Goal: Find specific page/section: Find specific page/section

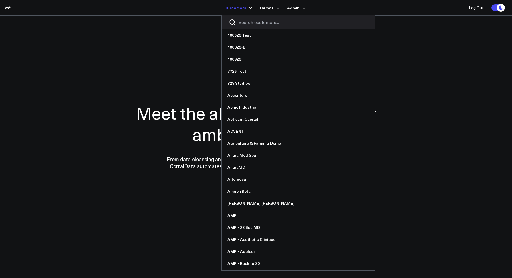
click at [249, 18] on div at bounding box center [298, 22] width 153 height 14
click at [249, 21] on input "Search customers input" at bounding box center [303, 22] width 129 height 6
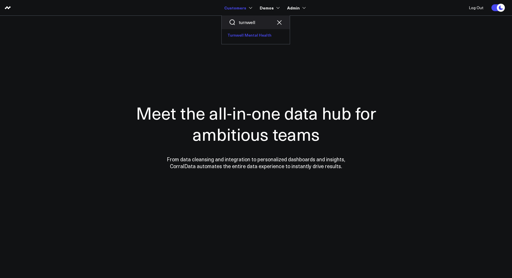
type input "turnwell"
click at [246, 36] on link "Turnwell Mental Health" at bounding box center [256, 35] width 68 height 12
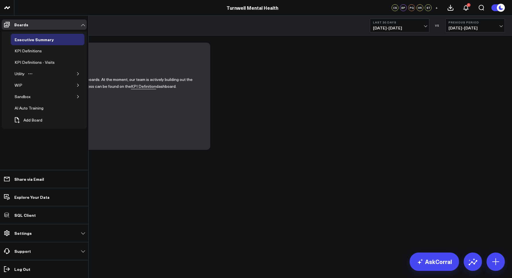
click at [75, 74] on button "button" at bounding box center [78, 74] width 6 height 6
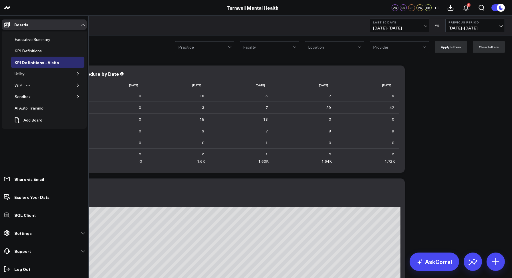
click at [77, 83] on button "button" at bounding box center [78, 85] width 6 height 6
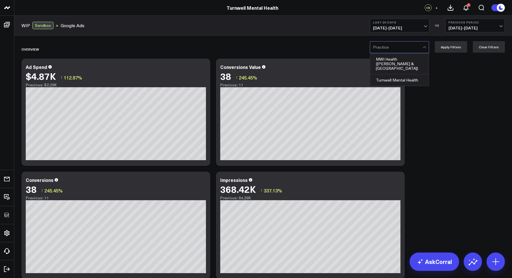
click at [410, 45] on div at bounding box center [398, 47] width 50 height 11
click at [385, 81] on div "Turnwell Mental Health" at bounding box center [399, 79] width 59 height 11
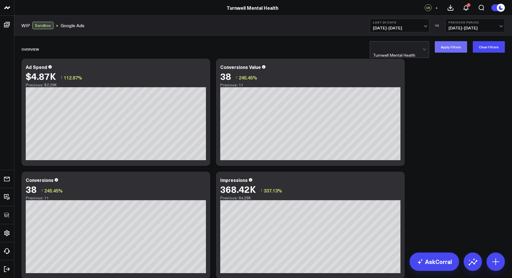
click at [456, 50] on button "Apply Filters" at bounding box center [451, 46] width 32 height 11
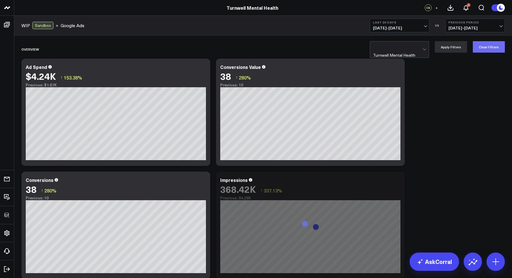
click at [480, 51] on button "Clear Filters" at bounding box center [489, 46] width 32 height 11
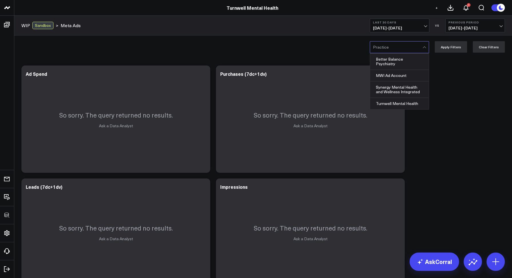
click at [388, 48] on div at bounding box center [398, 47] width 50 height 11
click at [326, 45] on div "Better Balance Psychiatry , 1 of 4. 4 results available. Use Up and Down to cho…" at bounding box center [263, 47] width 498 height 23
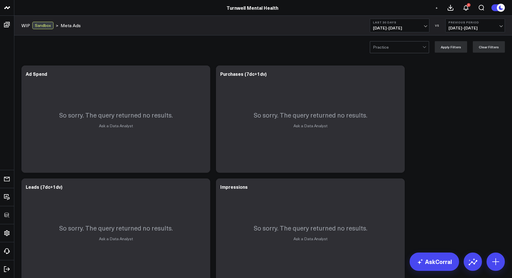
click at [382, 27] on span "09/13/25 - 10/12/25" at bounding box center [399, 28] width 53 height 5
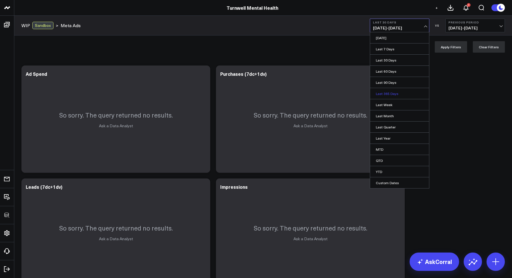
click at [387, 92] on link "Last 365 Days" at bounding box center [399, 93] width 59 height 11
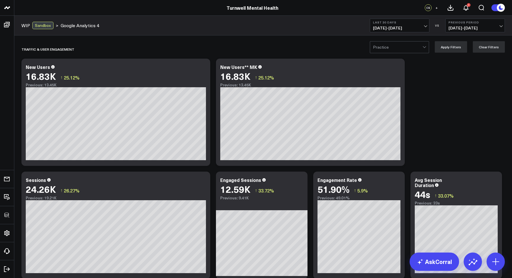
click at [389, 50] on div at bounding box center [398, 47] width 50 height 11
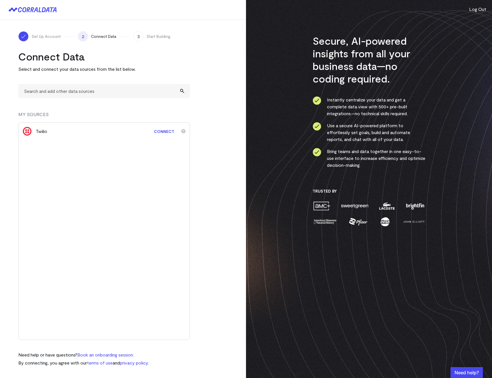
click at [163, 129] on link "Connect" at bounding box center [164, 131] width 26 height 11
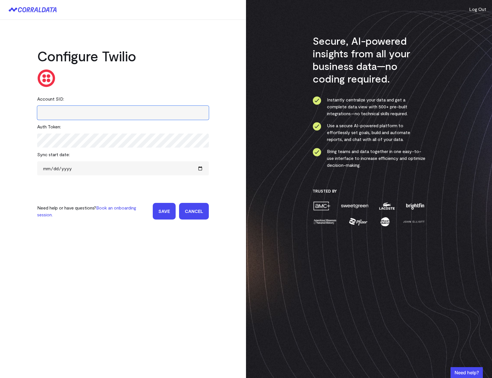
click at [51, 112] on input "text" at bounding box center [123, 113] width 172 height 14
click at [123, 119] on input "text" at bounding box center [123, 113] width 172 height 14
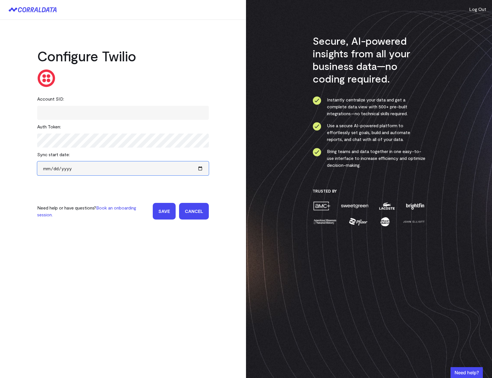
click at [139, 165] on input "date" at bounding box center [123, 168] width 172 height 14
click at [187, 155] on div "Sync start date:" at bounding box center [123, 154] width 172 height 14
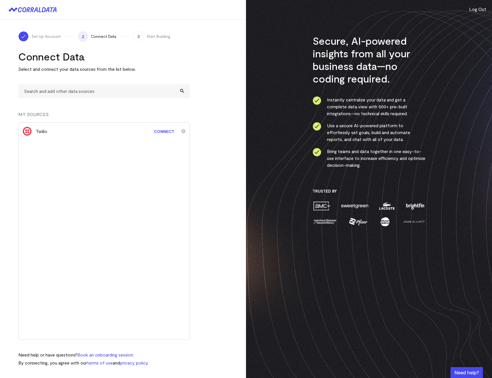
click at [159, 133] on link "Connect" at bounding box center [164, 131] width 26 height 11
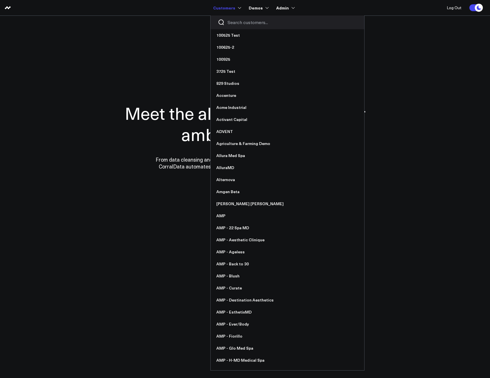
click at [232, 21] on input "Search customers input" at bounding box center [291, 22] width 129 height 6
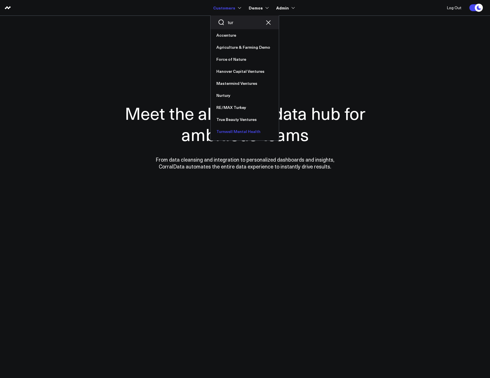
type input "tur"
click at [228, 133] on link "Turnwell Mental Health" at bounding box center [244, 131] width 68 height 12
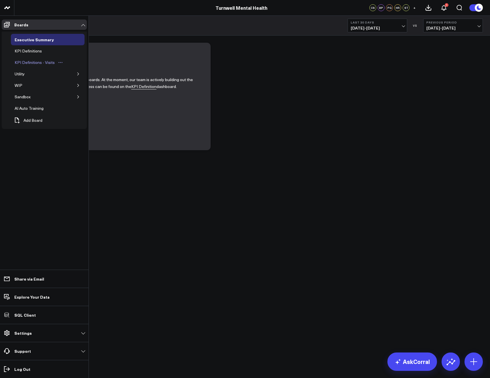
click at [27, 64] on div "KPI Definitions - Visits" at bounding box center [34, 62] width 43 height 7
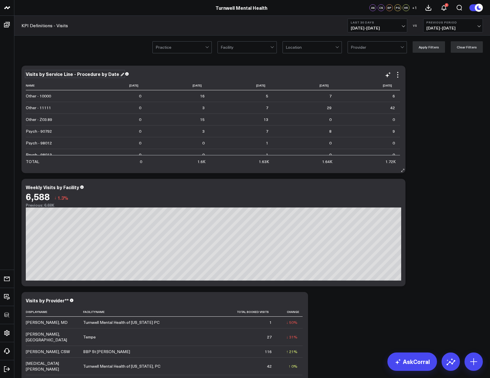
click at [47, 71] on div "Visits by Service Line - Procedure by Date" at bounding box center [75, 74] width 98 height 6
click at [46, 73] on div "Visits by Service Line - Procedure by Date" at bounding box center [73, 74] width 94 height 6
copy div "Visits by Service Line - Procedure by Date"
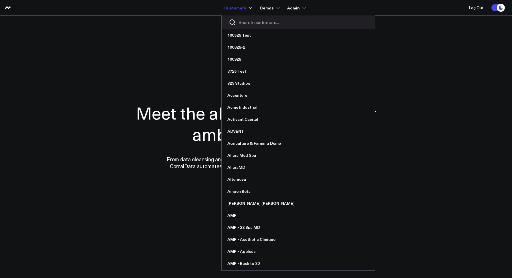
click at [252, 25] on input "Search customers input" at bounding box center [303, 22] width 129 height 6
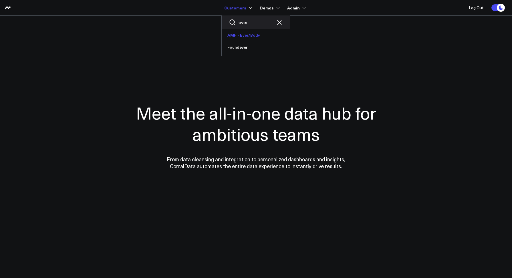
type input "ever"
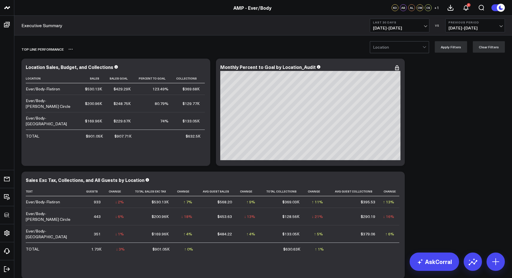
click at [261, 53] on div "Top line Performance" at bounding box center [230, 49] width 418 height 13
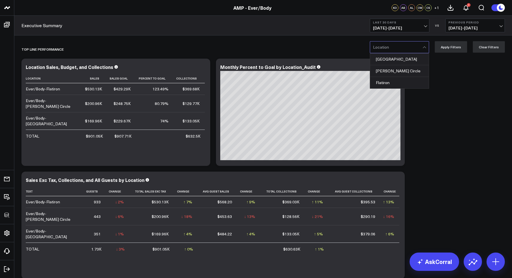
click at [401, 48] on div at bounding box center [398, 47] width 50 height 11
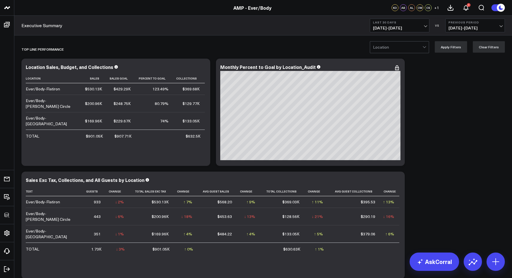
click at [355, 27] on div "Executive Summary Last 30 Days 09/13/25 - 10/12/25 VS Previous Period 08/14/25 …" at bounding box center [263, 26] width 498 height 20
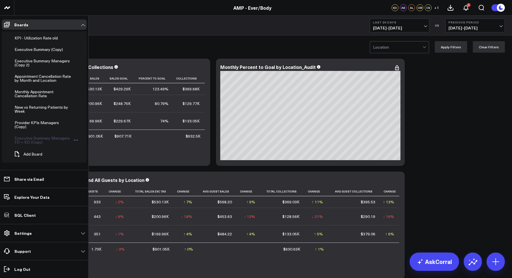
scroll to position [189, 0]
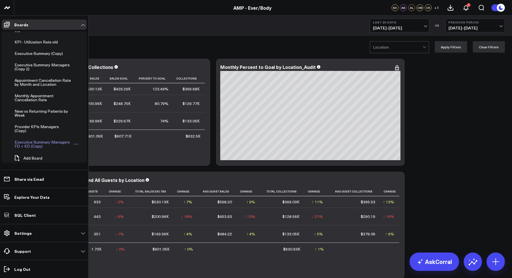
click at [18, 142] on div "Executive Summary Managers FD + KD (Copy)" at bounding box center [43, 144] width 60 height 11
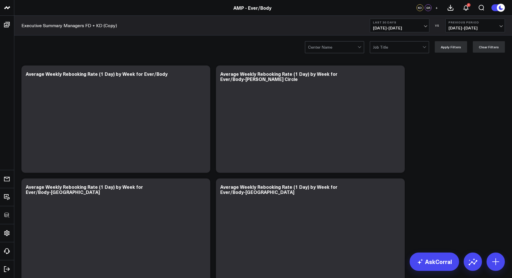
click at [156, 28] on div "Executive Summary Managers FD + KD (Copy) Last 30 Days 09/13/25 - 10/12/25 VS P…" at bounding box center [263, 26] width 498 height 20
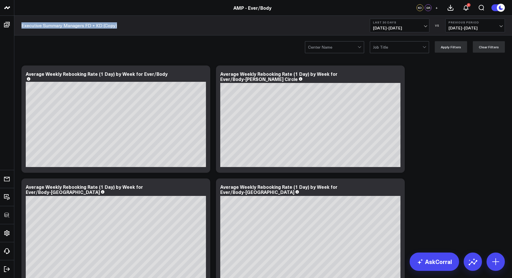
copy link "Executive Summary Managers FD + KD (Copy)"
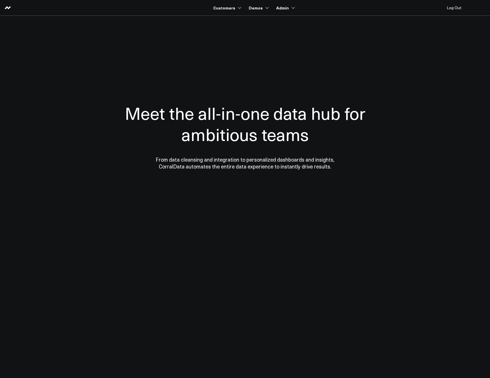
click at [212, 24] on section "Meet the all-in-one data hub for ambitious teams From data cleansing and integr…" at bounding box center [245, 116] width 412 height 200
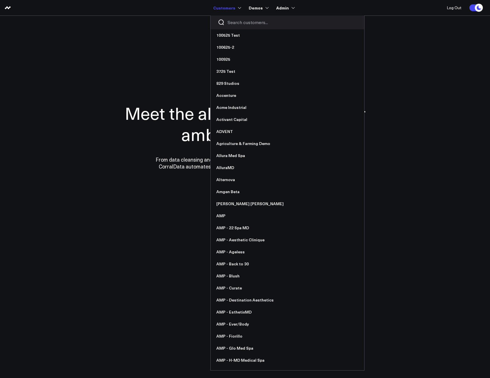
click at [236, 25] on input "Search customers input" at bounding box center [291, 22] width 129 height 6
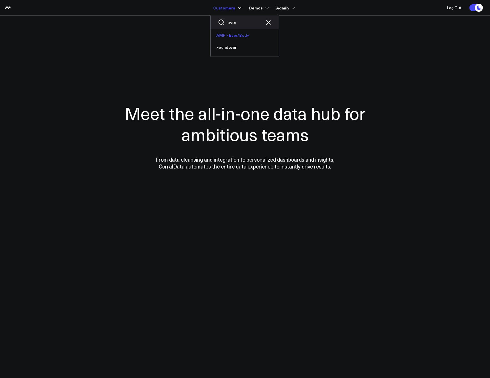
type input "ever"
click at [236, 33] on link "AMP - Ever/Body" at bounding box center [244, 35] width 68 height 12
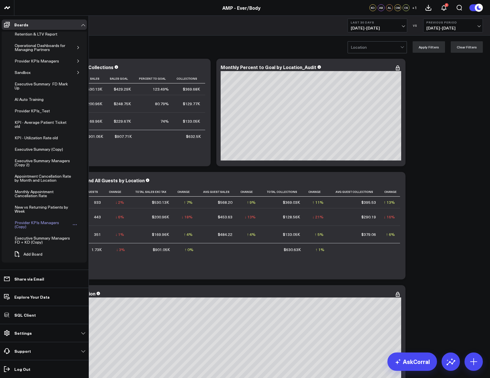
scroll to position [94, 0]
click at [74, 239] on icon "Open board menu" at bounding box center [76, 239] width 5 height 5
click at [94, 249] on button "Edit Name" at bounding box center [101, 247] width 46 height 11
click at [62, 242] on div "Executive Summary Managers FD + KD (Copy)" at bounding box center [40, 239] width 54 height 11
copy div "Executive Summary Managers FD + KD (Copy)"
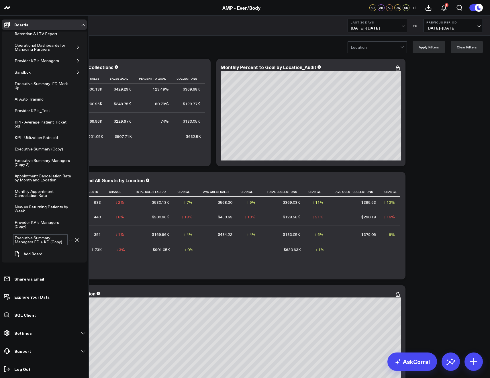
click at [69, 255] on div "Add Board" at bounding box center [48, 253] width 74 height 13
click at [75, 240] on icon at bounding box center [76, 239] width 3 height 3
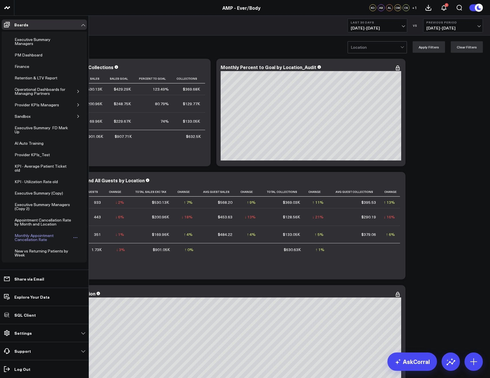
scroll to position [94, 0]
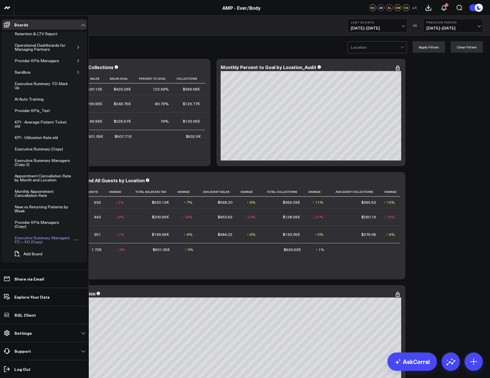
click at [25, 237] on div "Executive Summary Managers FD + KD (Copy)" at bounding box center [43, 239] width 60 height 11
